Goal: Browse casually

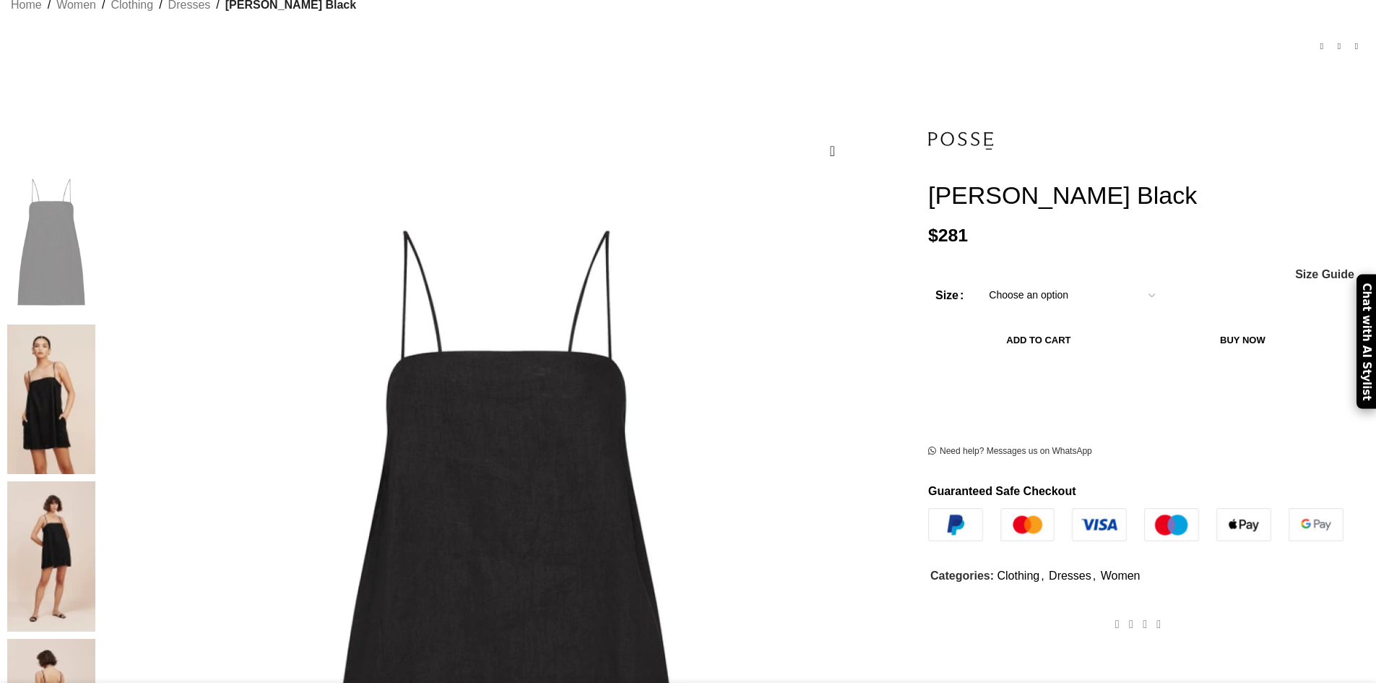
scroll to position [289, 0]
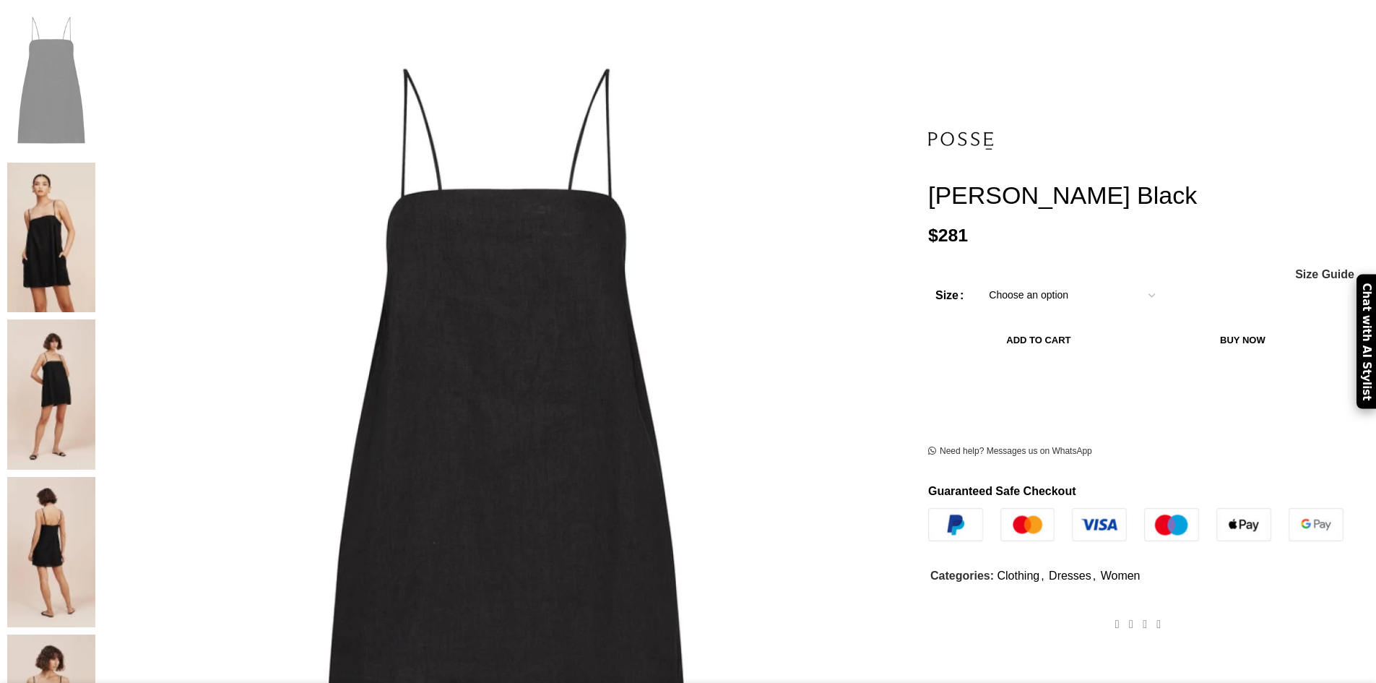
click at [95, 477] on img at bounding box center [51, 552] width 88 height 150
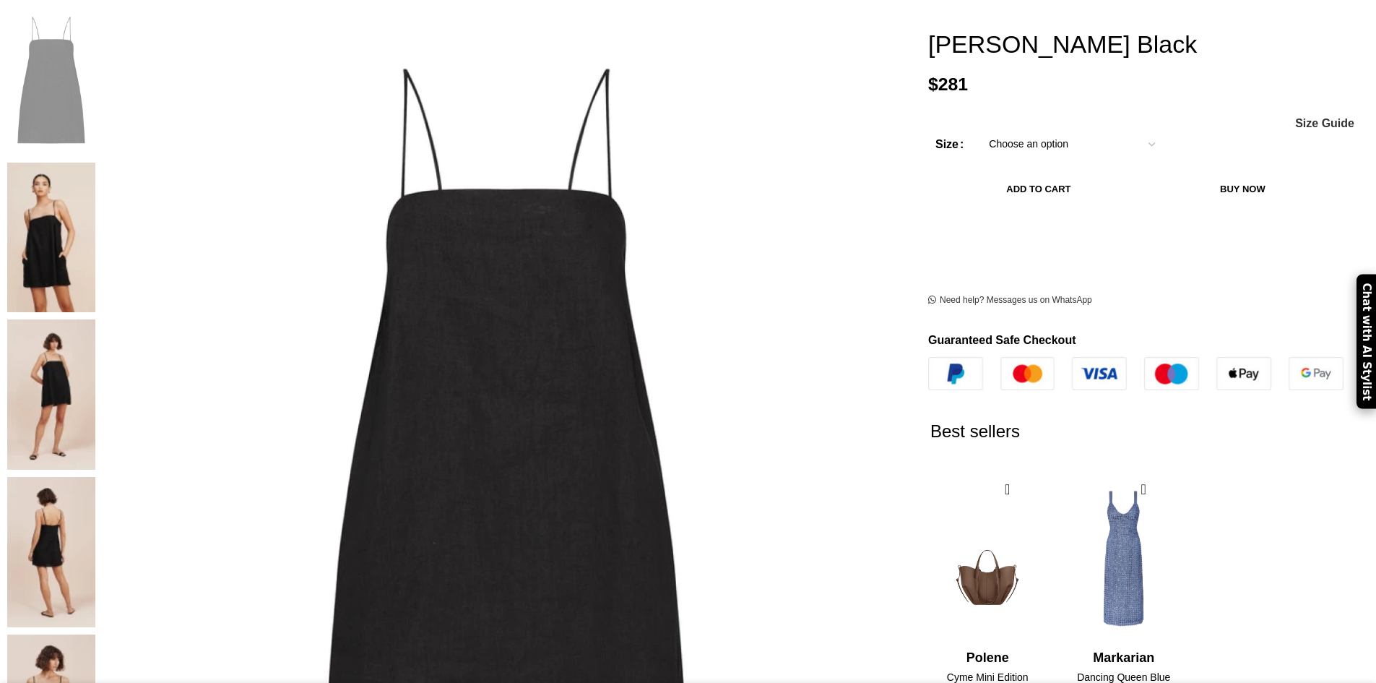
click at [95, 319] on img at bounding box center [51, 394] width 88 height 150
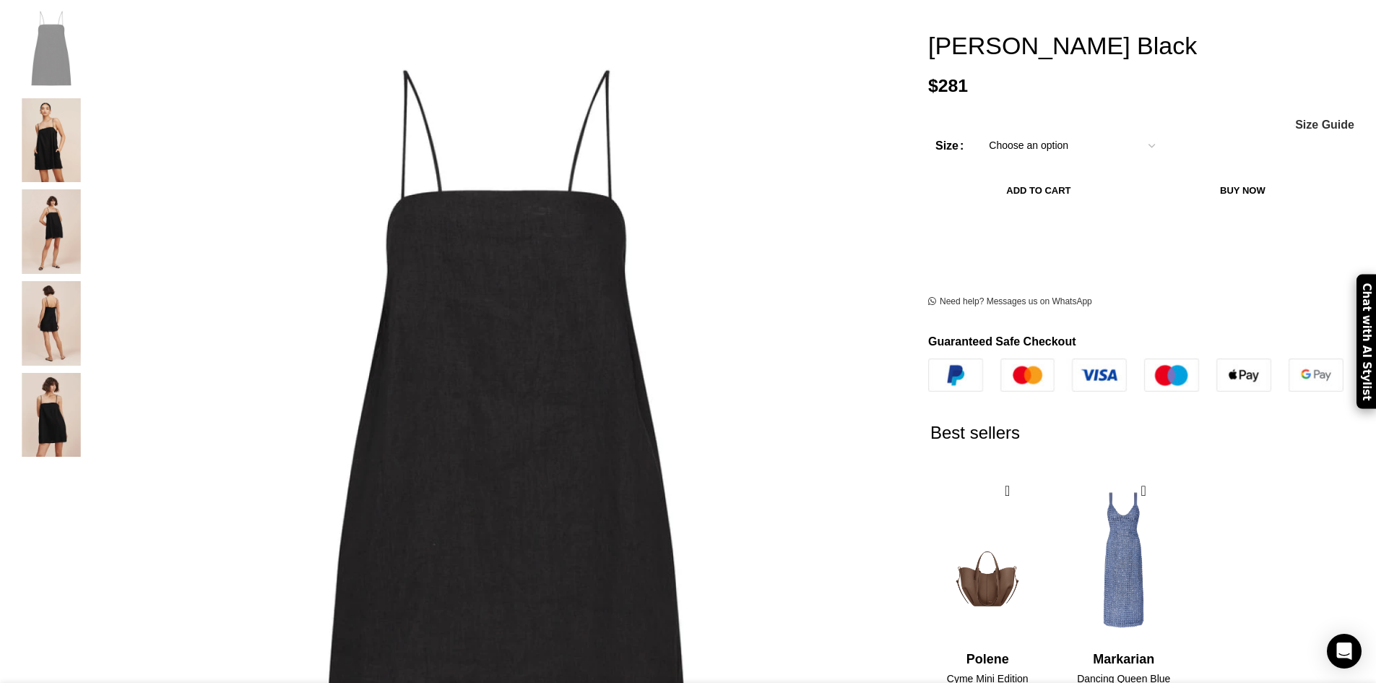
click at [95, 308] on img "4 / 5" at bounding box center [51, 323] width 88 height 85
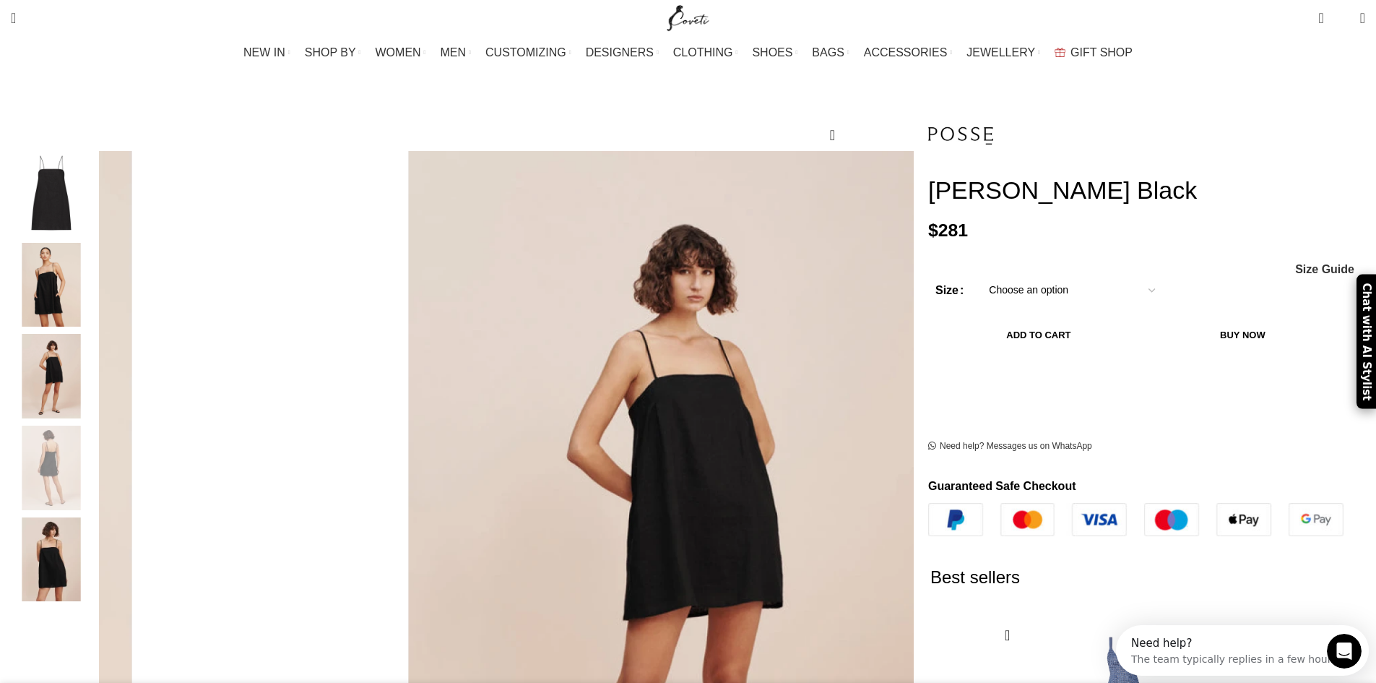
scroll to position [0, 0]
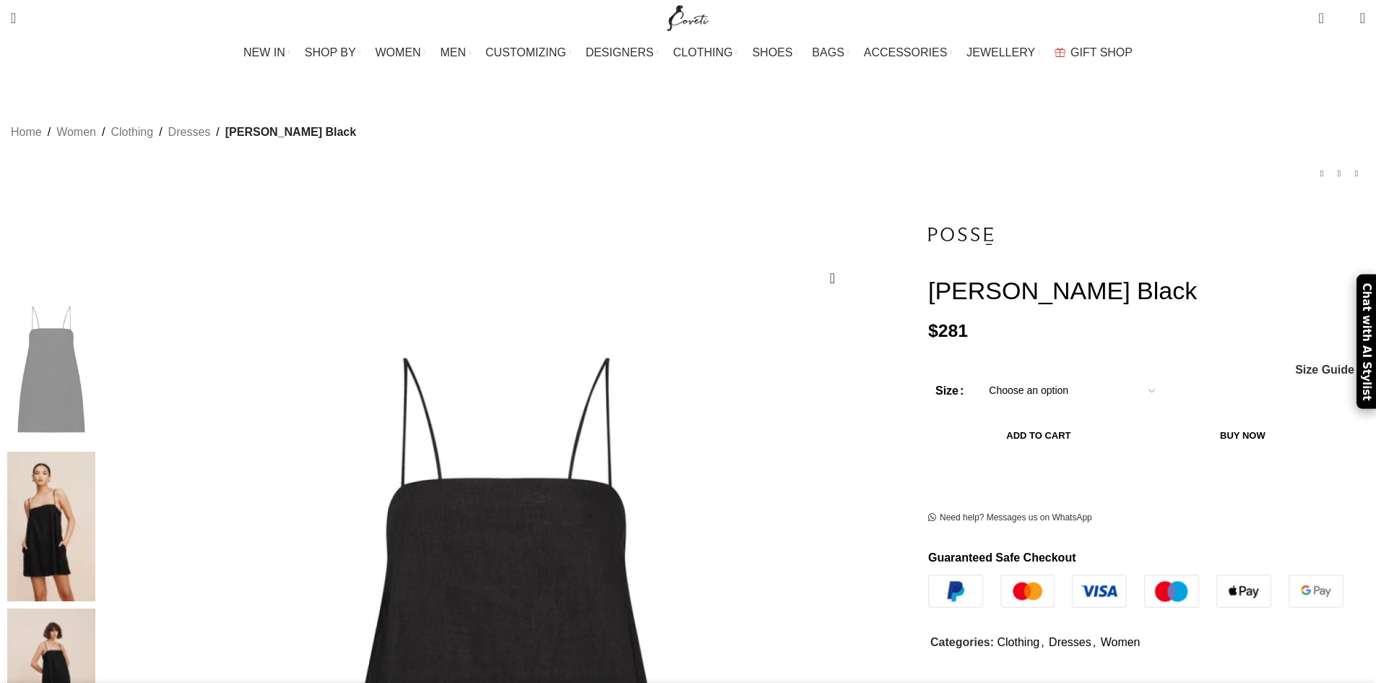
scroll to position [145, 0]
